Goal: Information Seeking & Learning: Learn about a topic

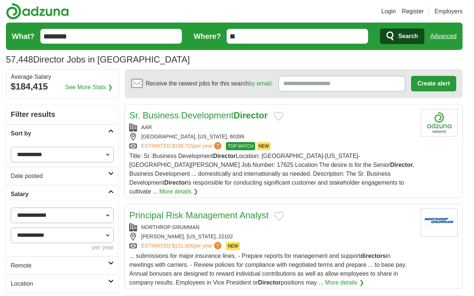
scroll to position [936, 0]
